Goal: Information Seeking & Learning: Learn about a topic

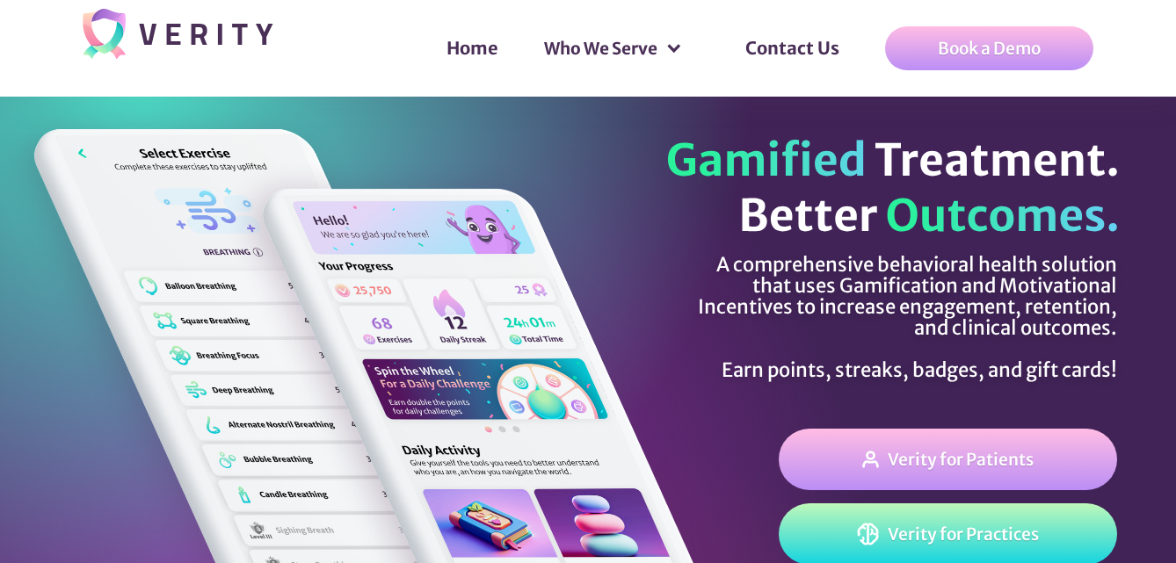
click at [1169, 76] on html "Home Who We Serve Users Practices Payers Contact Us Book a Demo Home Who We Ser…" at bounding box center [588, 281] width 1176 height 563
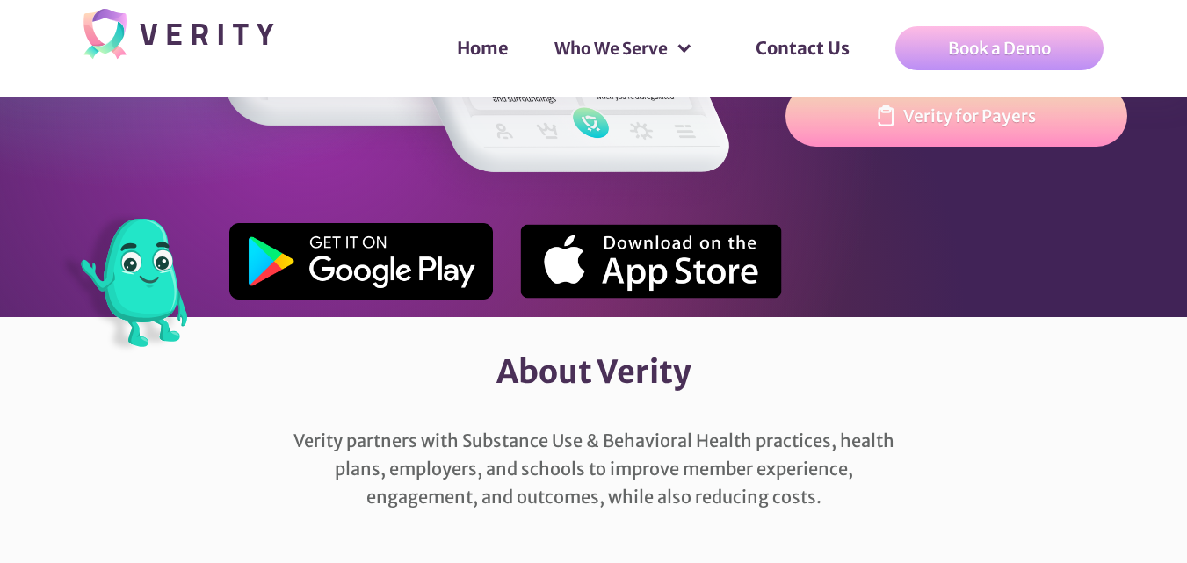
scroll to position [703, 0]
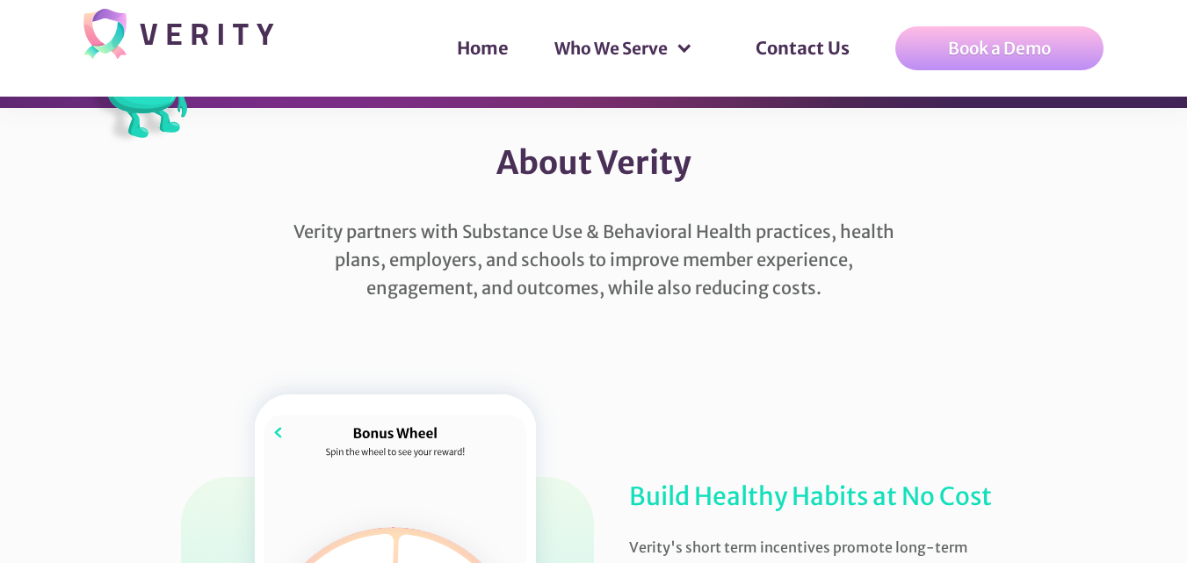
click at [650, 230] on div "Verity partners with Substance Use & Behavioral Health practices, health plans,…" at bounding box center [594, 274] width 826 height 113
click at [737, 233] on div "Verity partners with Substance Use & Behavioral Health practices, health plans,…" at bounding box center [594, 274] width 826 height 113
copy div "Behavioral Health"
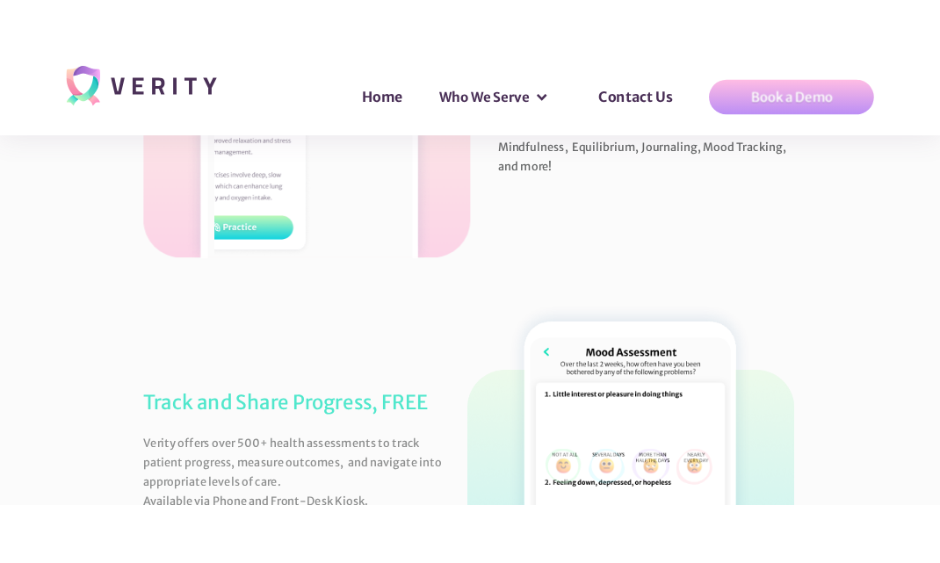
scroll to position [2637, 0]
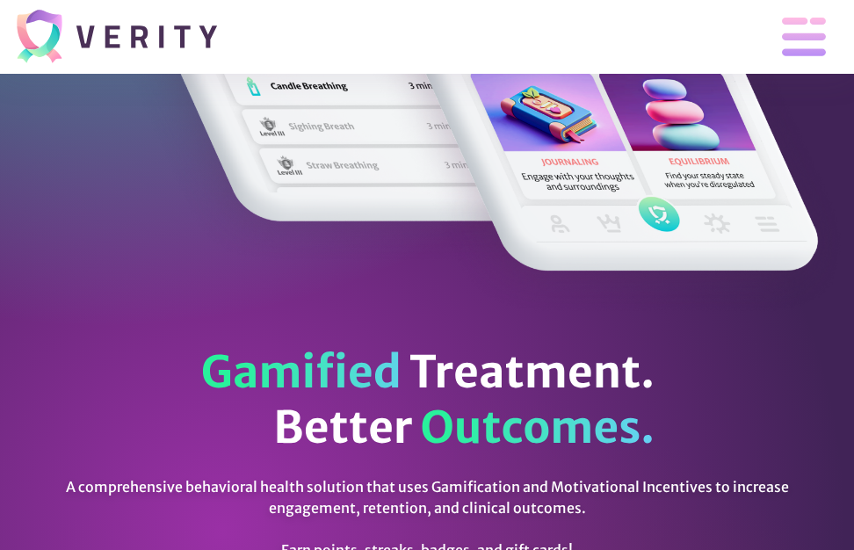
scroll to position [432, 0]
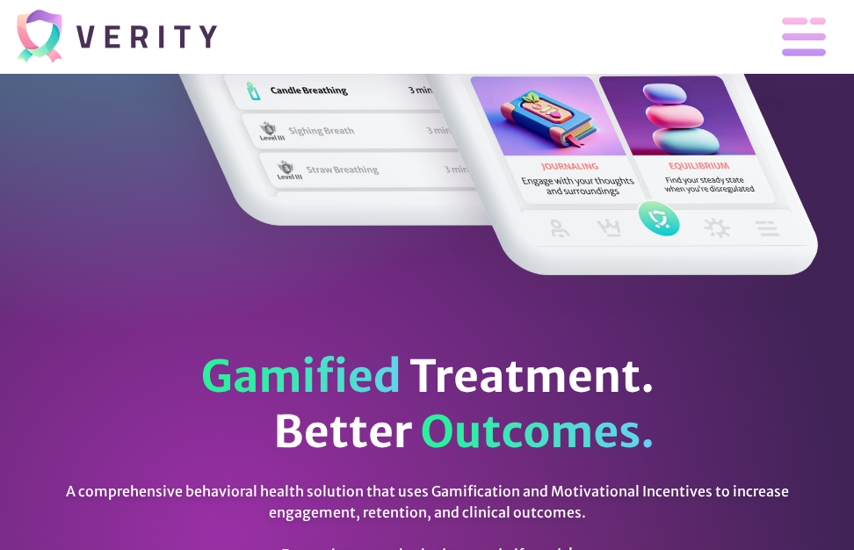
click at [236, 489] on div "A comprehensive behavioral health solution that uses Gamification and Motivatio…" at bounding box center [427, 523] width 769 height 84
copy div "behavioral health solution"
drag, startPoint x: 337, startPoint y: 494, endPoint x: 353, endPoint y: 495, distance: 16.7
click at [353, 495] on div "A comprehensive behavioral health solution that uses Gamification and Motivatio…" at bounding box center [427, 523] width 769 height 84
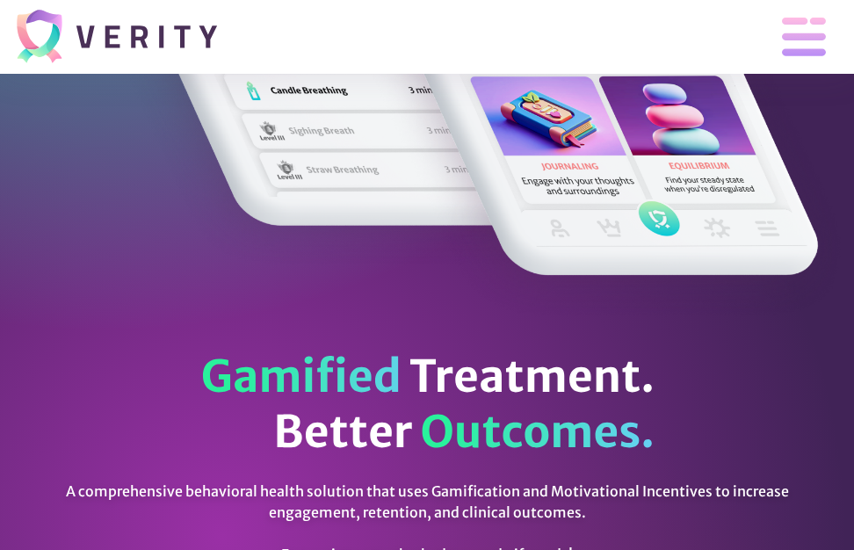
click at [69, 496] on div "A comprehensive behavioral health solution that uses Gamification and Motivatio…" at bounding box center [427, 523] width 769 height 84
click at [72, 492] on div "A comprehensive behavioral health solution that uses Gamification and Motivatio…" at bounding box center [427, 523] width 769 height 84
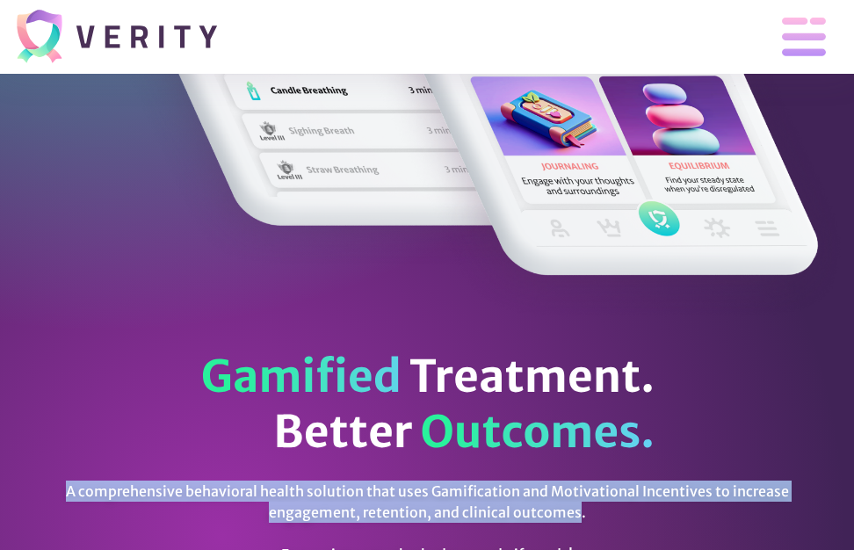
copy div "A comprehensive behavioral health solution that uses Gamification and Motivatio…"
drag, startPoint x: 468, startPoint y: 519, endPoint x: 570, endPoint y: 514, distance: 102.9
click at [570, 514] on div "A comprehensive behavioral health solution that uses Gamification and Motivatio…" at bounding box center [427, 523] width 769 height 84
